Goal: Find specific page/section

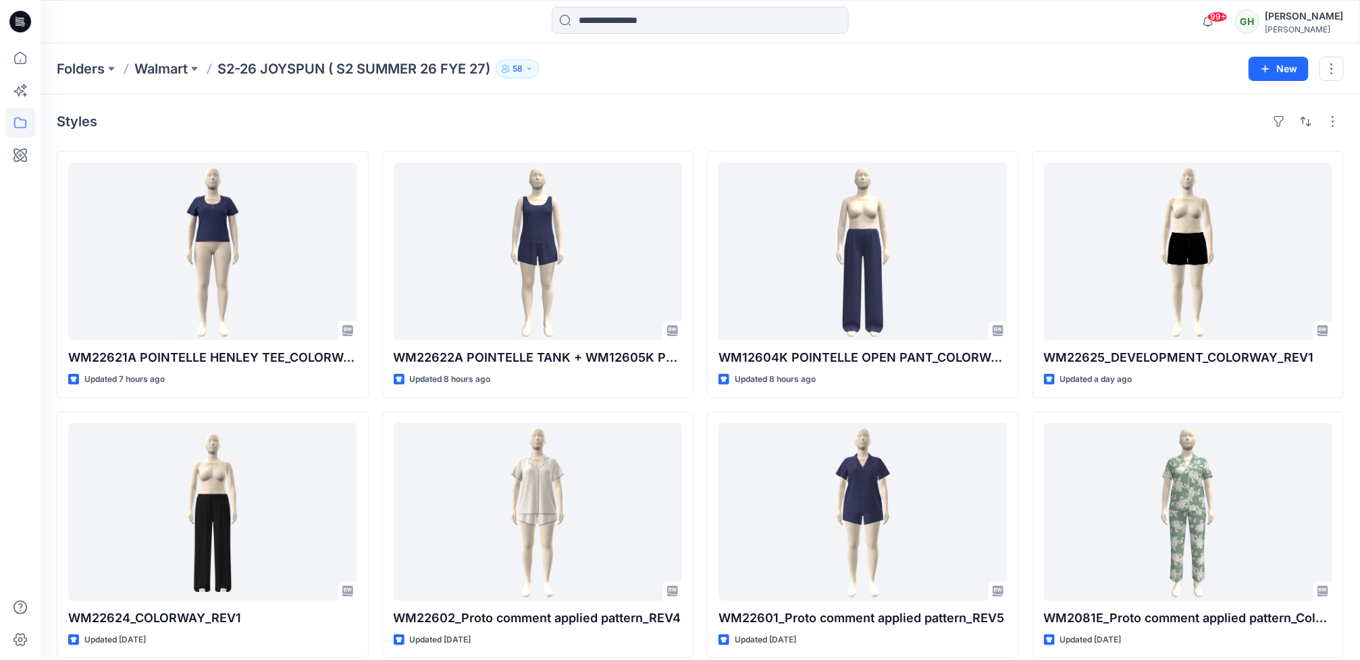
click at [17, 24] on icon at bounding box center [20, 22] width 22 height 22
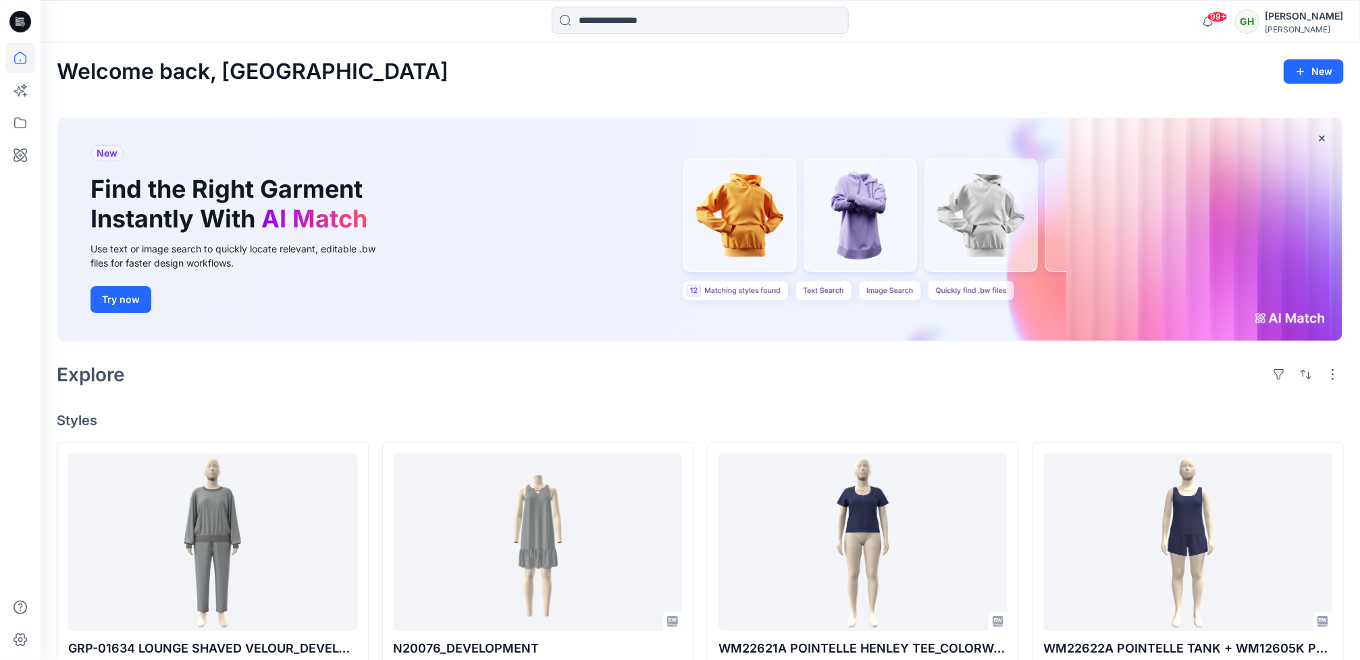
click at [377, 383] on div "Explore" at bounding box center [700, 374] width 1287 height 32
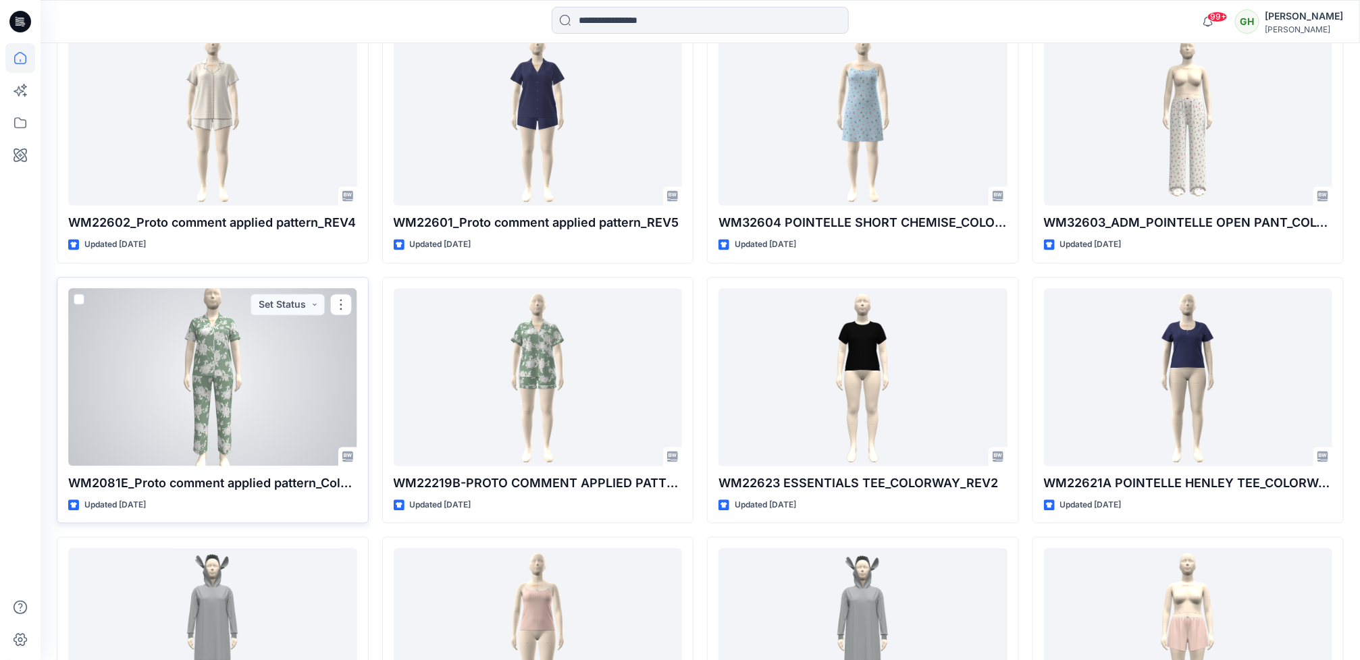
scroll to position [1316, 0]
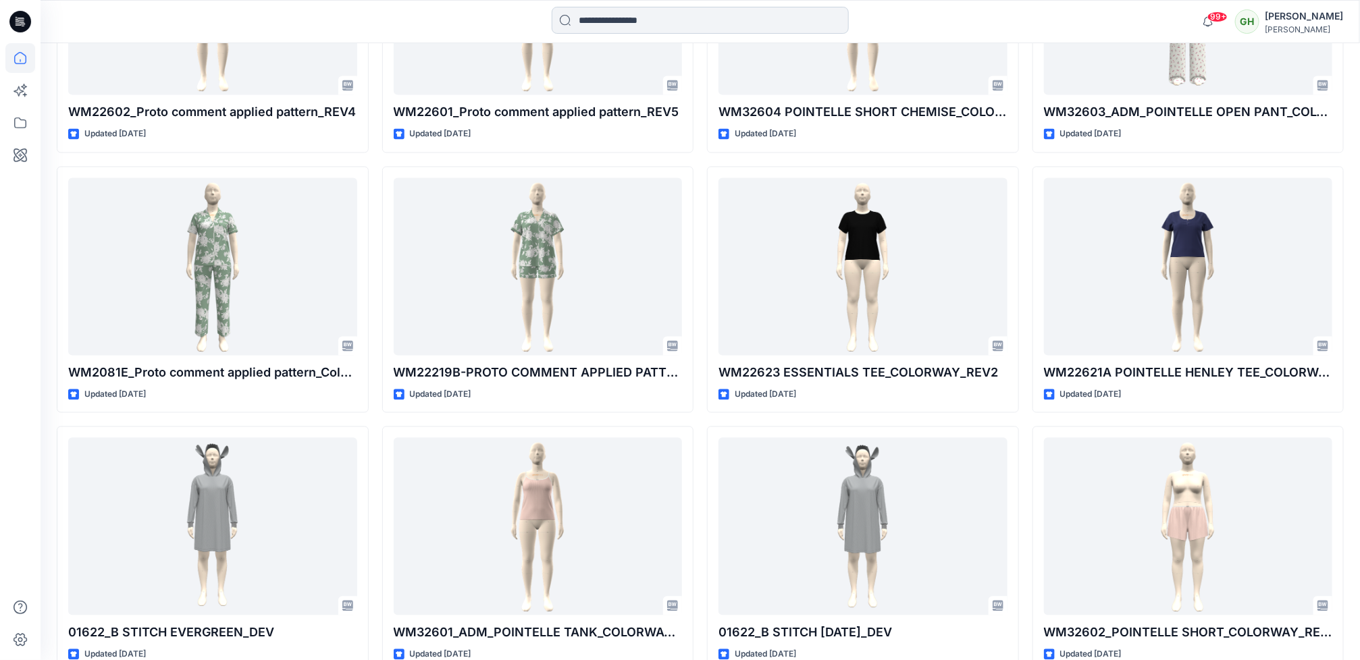
drag, startPoint x: 597, startPoint y: 15, endPoint x: 600, endPoint y: 24, distance: 9.8
click at [597, 15] on input at bounding box center [700, 20] width 297 height 27
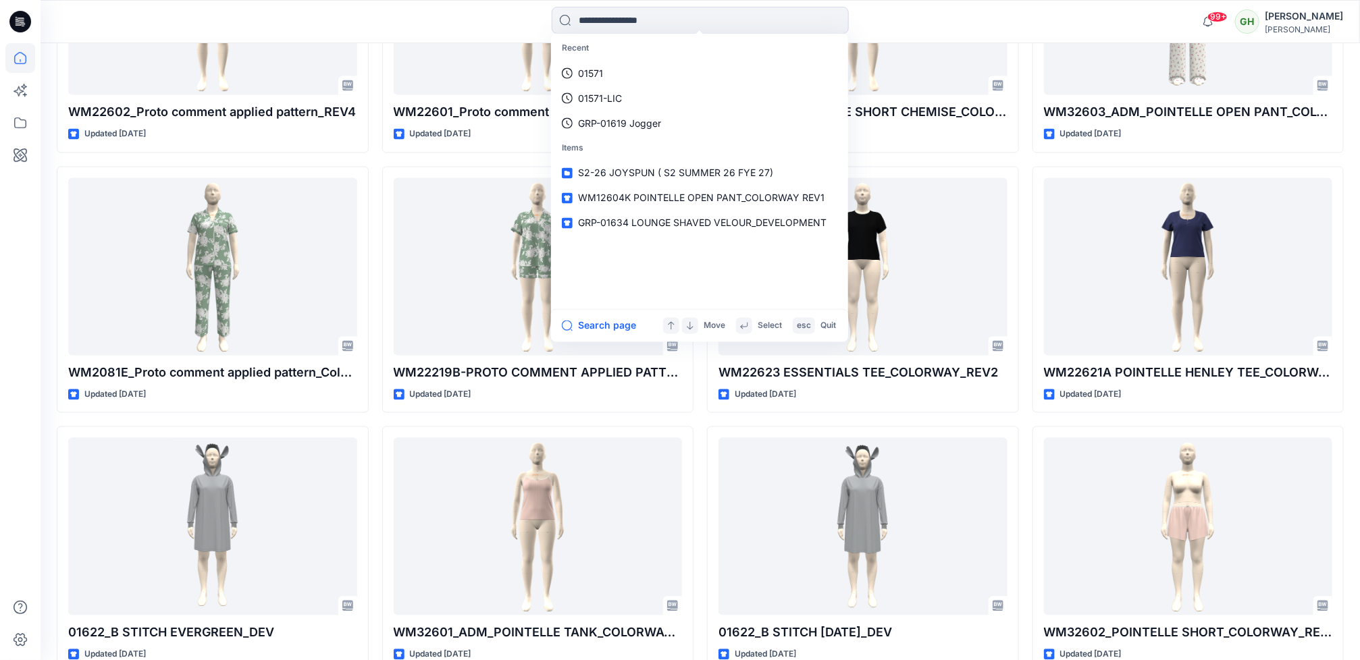
click at [18, 251] on div at bounding box center [20, 351] width 30 height 617
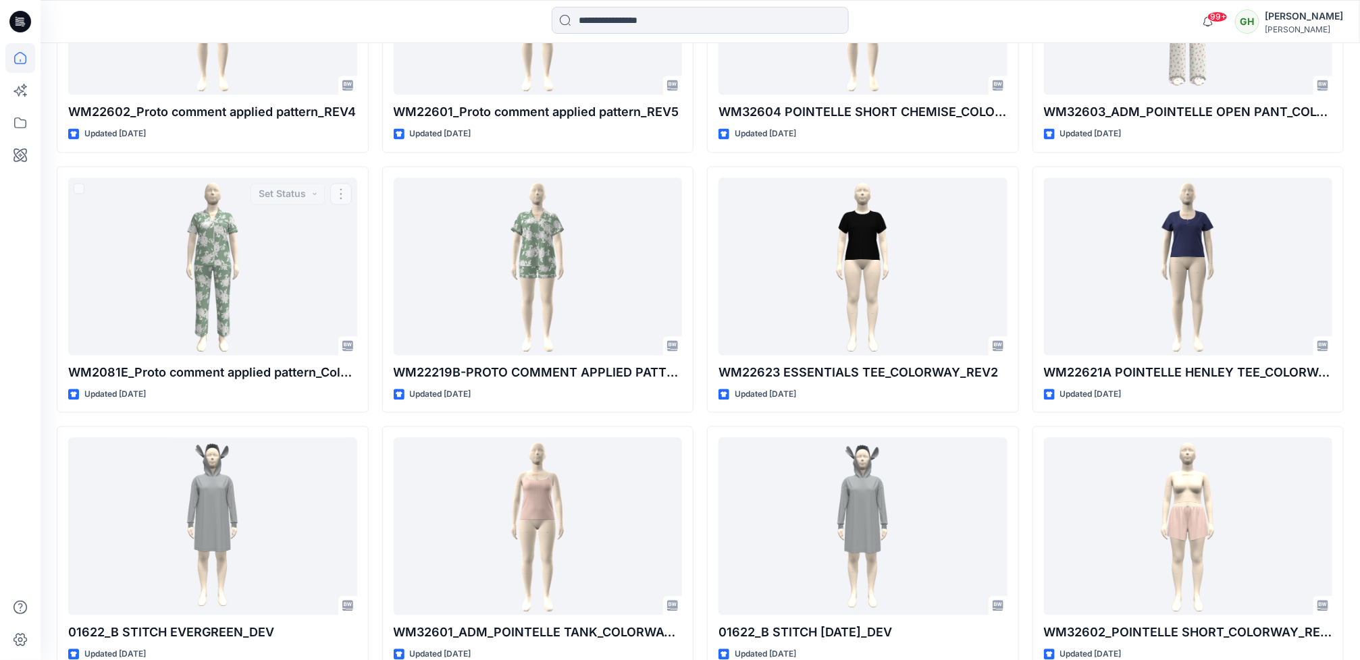
click at [21, 325] on div at bounding box center [20, 351] width 30 height 617
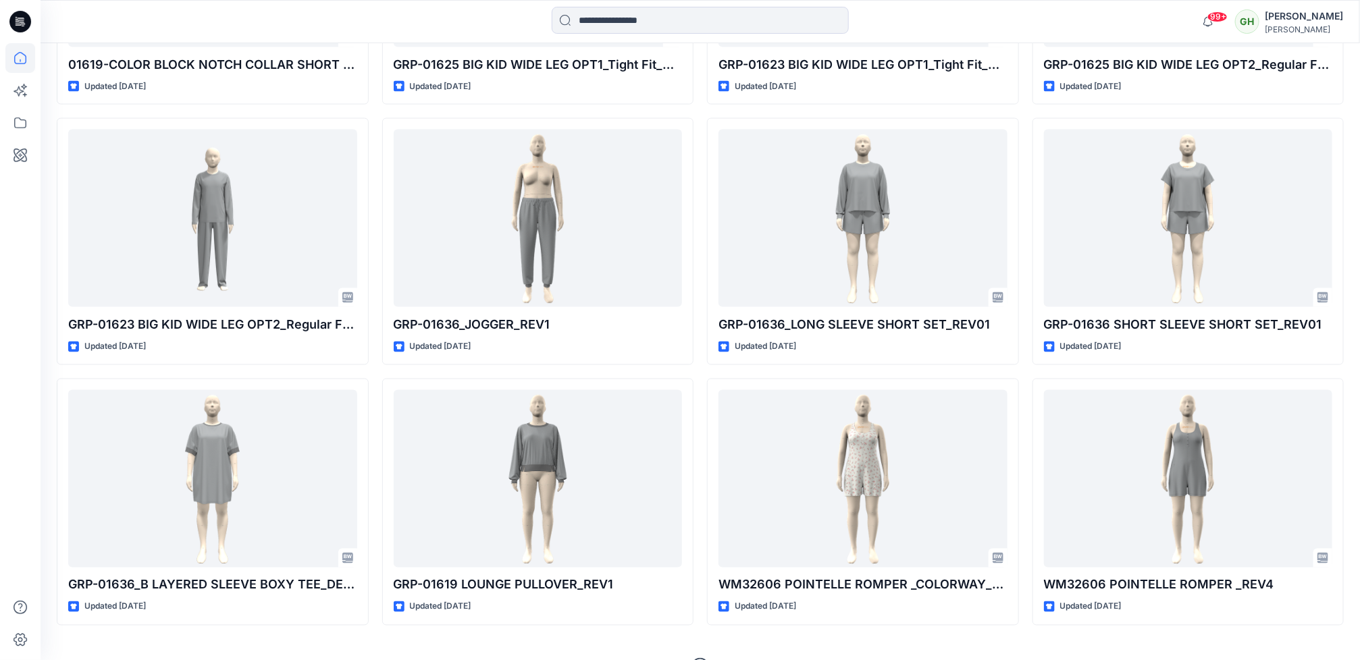
scroll to position [3741, 0]
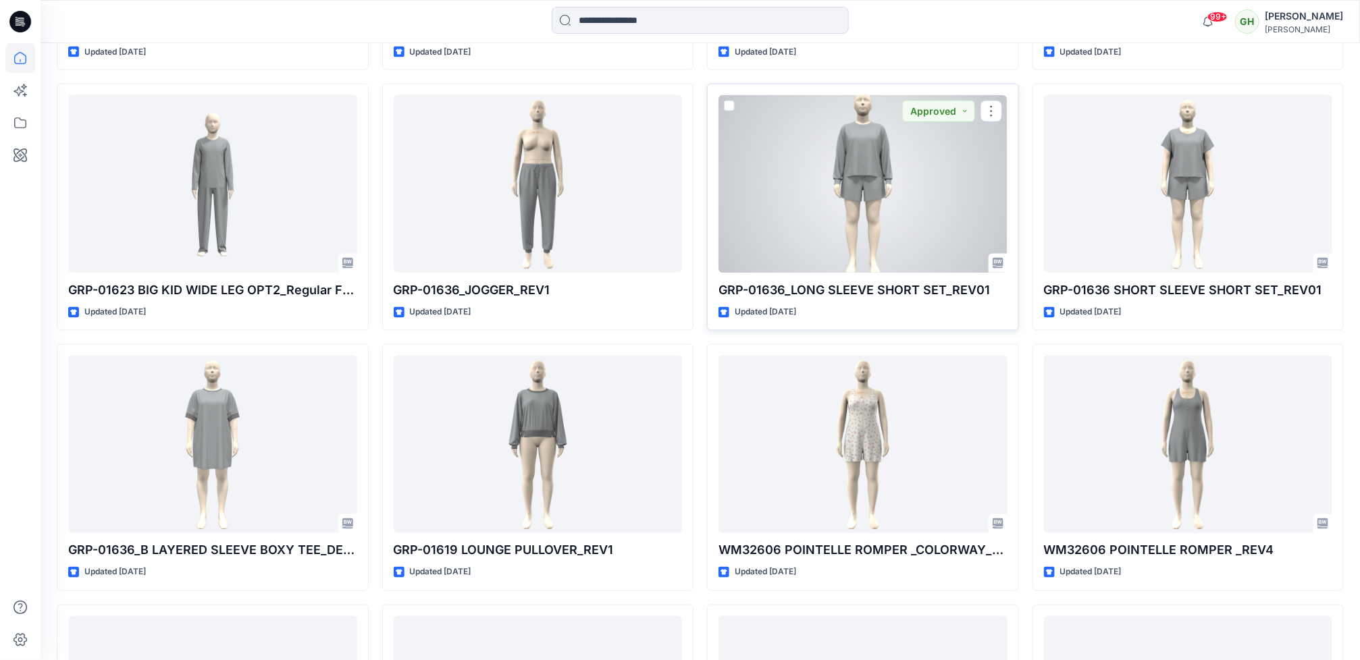
click at [859, 213] on div at bounding box center [862, 184] width 289 height 178
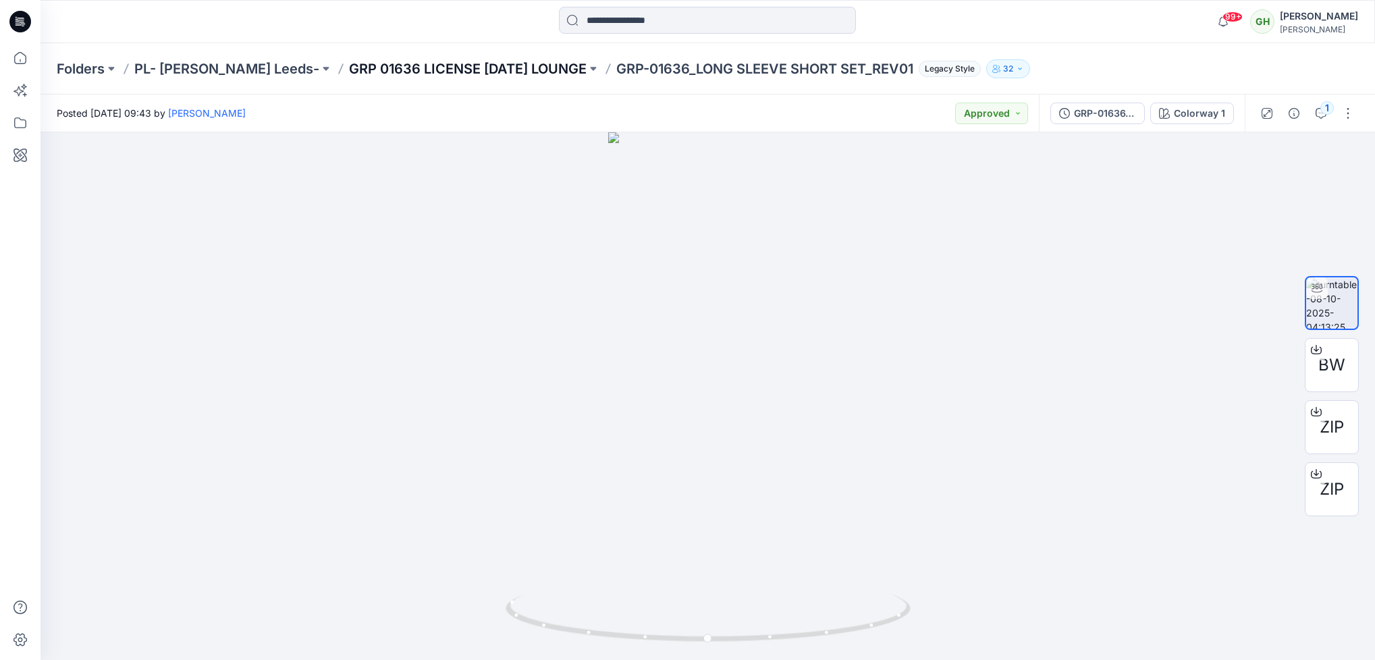
click at [419, 68] on p "GRP 01636 LICENSE HALLOWEEN LOUNGE" at bounding box center [468, 68] width 238 height 19
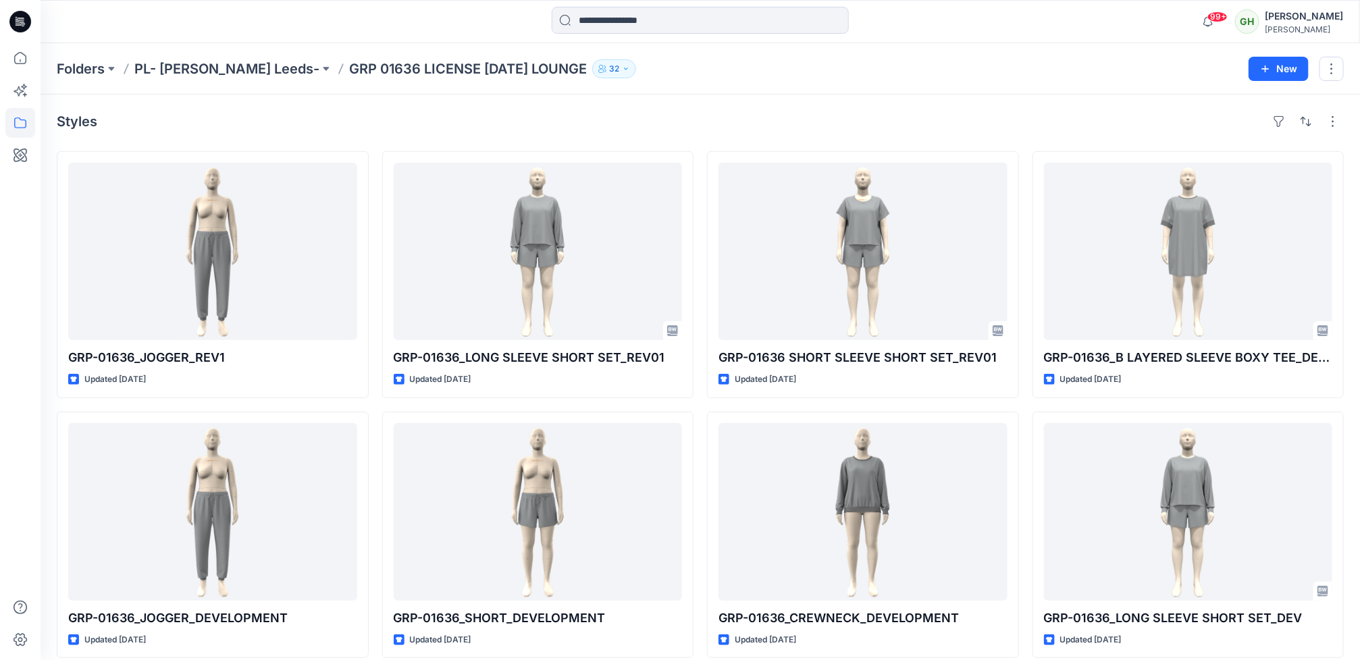
click at [20, 24] on icon at bounding box center [20, 22] width 22 height 22
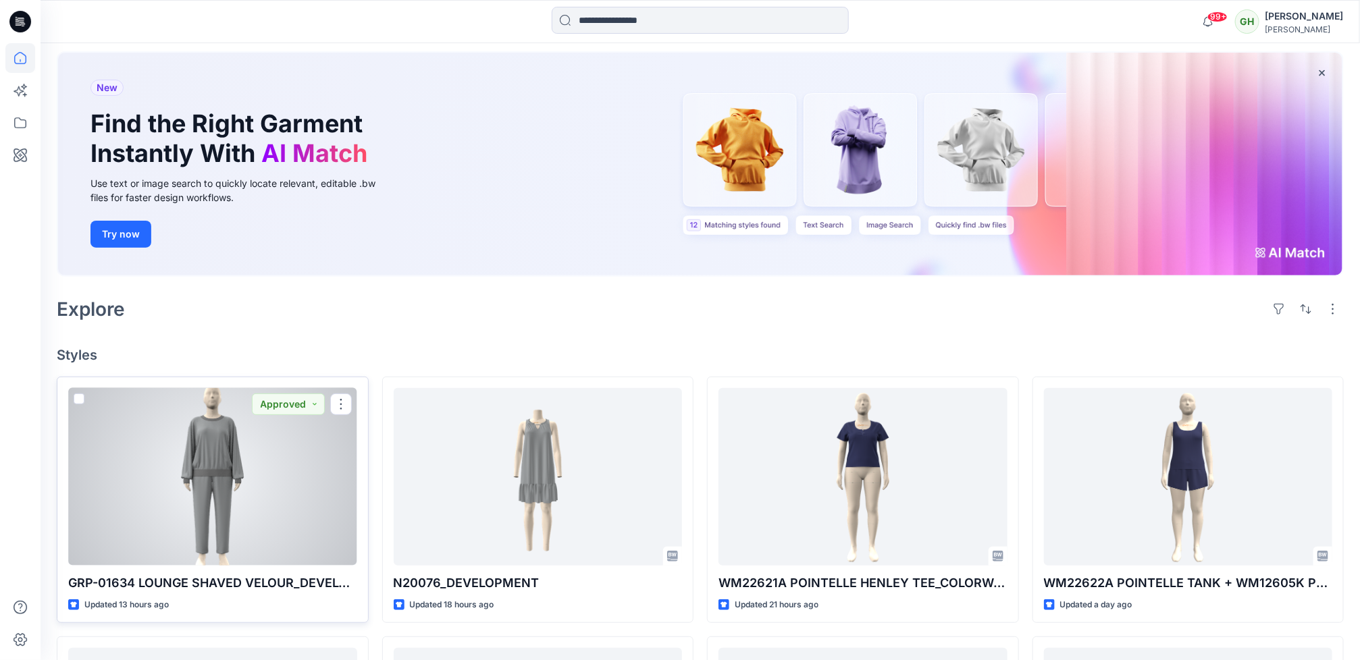
scroll to position [101, 0]
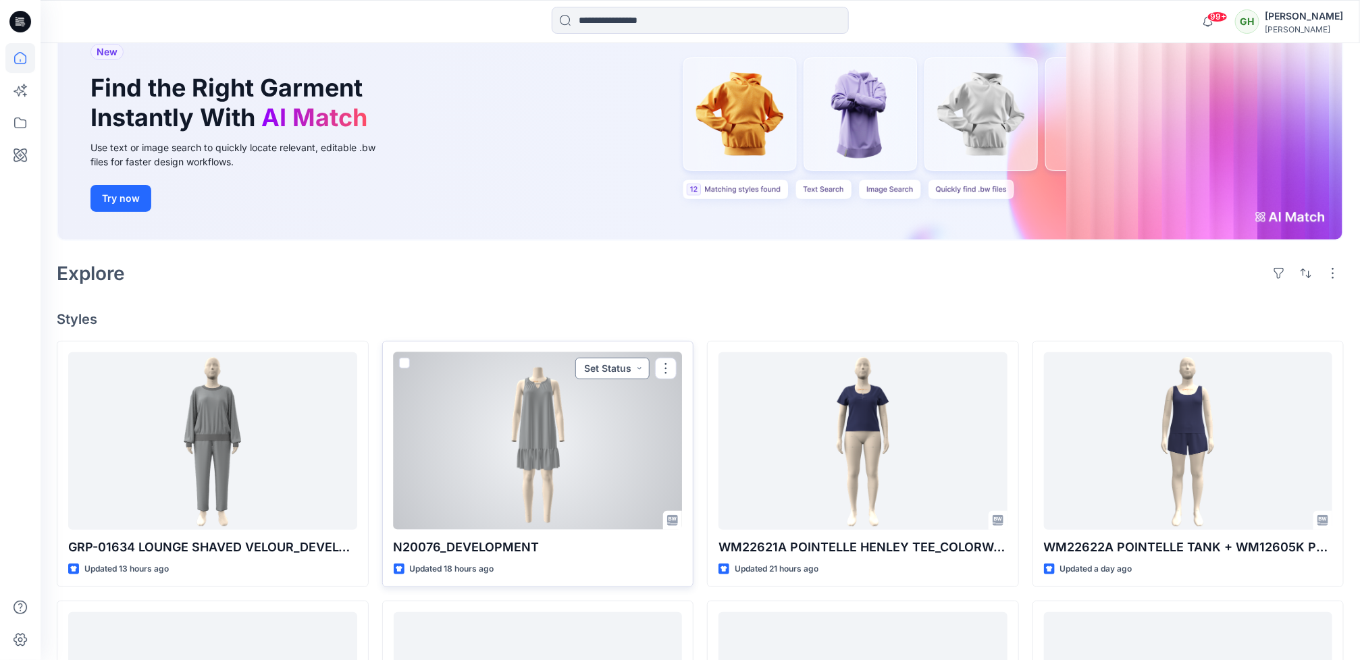
click at [640, 365] on button "Set Status" at bounding box center [612, 369] width 74 height 22
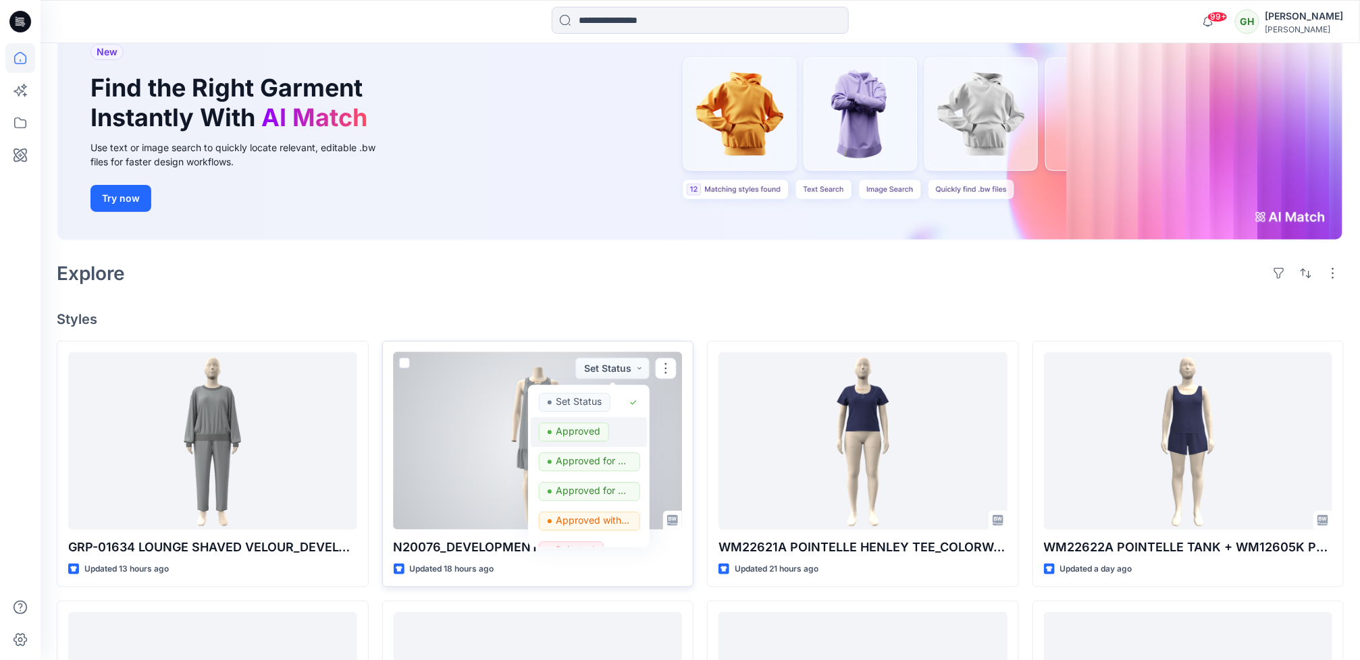
click at [548, 432] on div "button" at bounding box center [550, 432] width 4 height 4
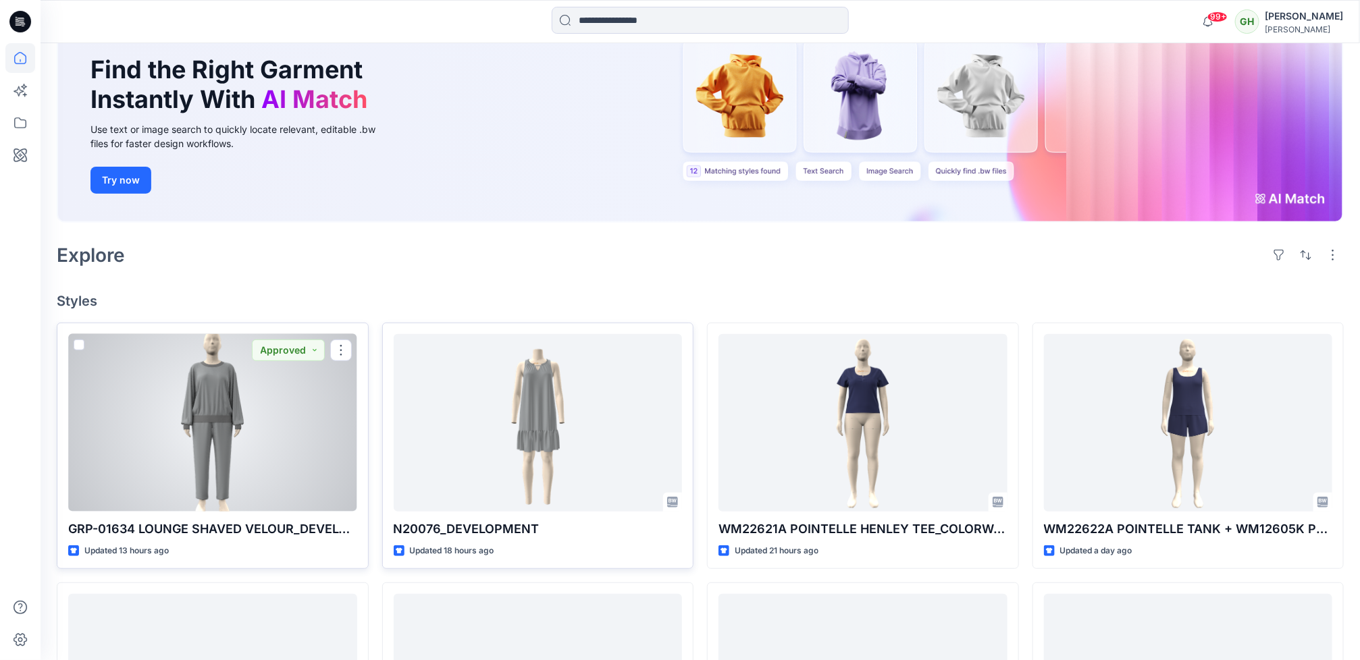
scroll to position [203, 0]
